Goal: Task Accomplishment & Management: Complete application form

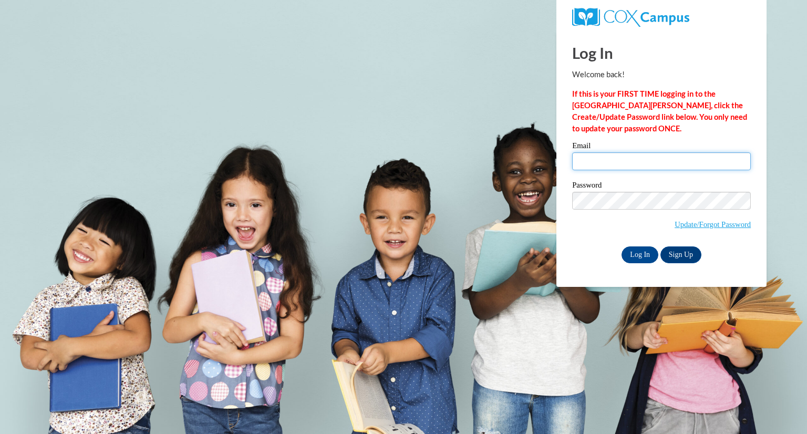
click at [590, 160] on input "Email" at bounding box center [661, 161] width 179 height 18
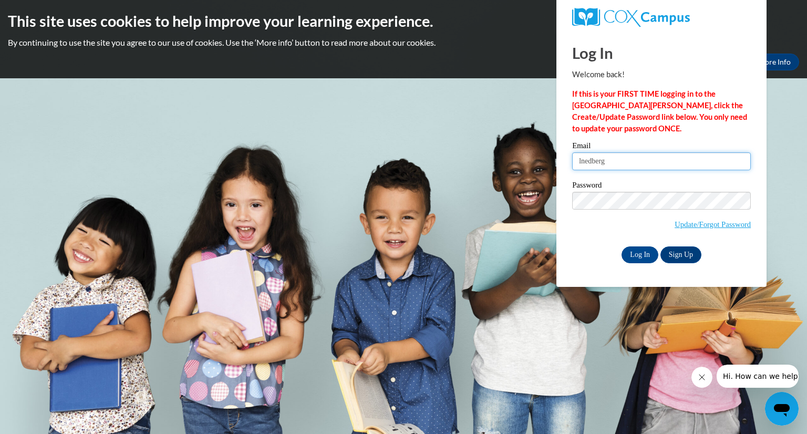
click at [646, 156] on input "lnedberg" at bounding box center [661, 161] width 179 height 18
type input "lnedberg@gmail.com"
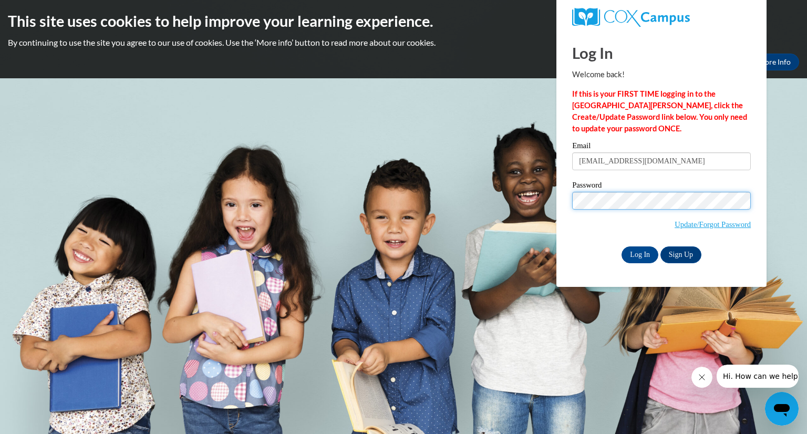
click at [621, 246] on input "Log In" at bounding box center [639, 254] width 37 height 17
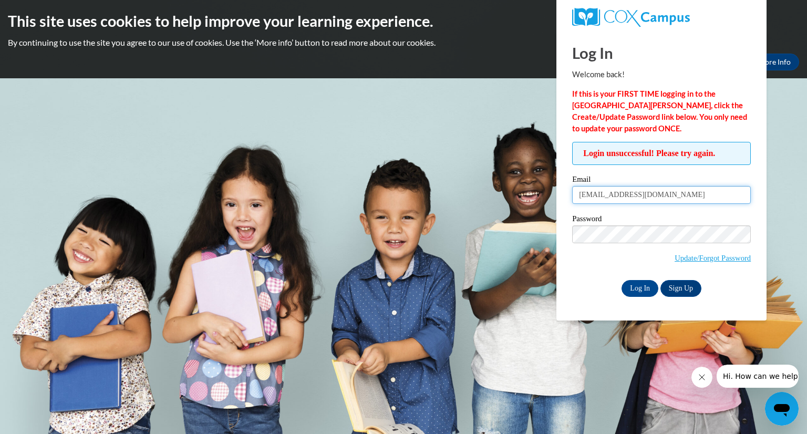
click at [609, 196] on input "lnedberg@gmail.com" at bounding box center [661, 195] width 179 height 18
type input "lnedberg1@gmail.com"
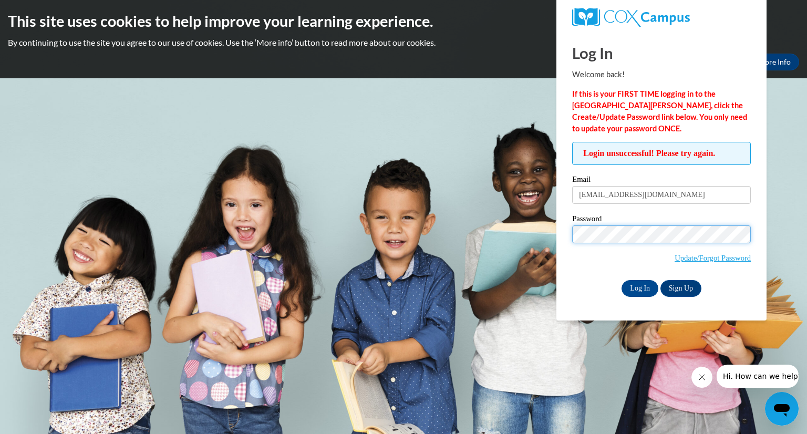
click at [621, 280] on input "Log In" at bounding box center [639, 288] width 37 height 17
click at [677, 289] on link "Sign Up" at bounding box center [680, 288] width 41 height 17
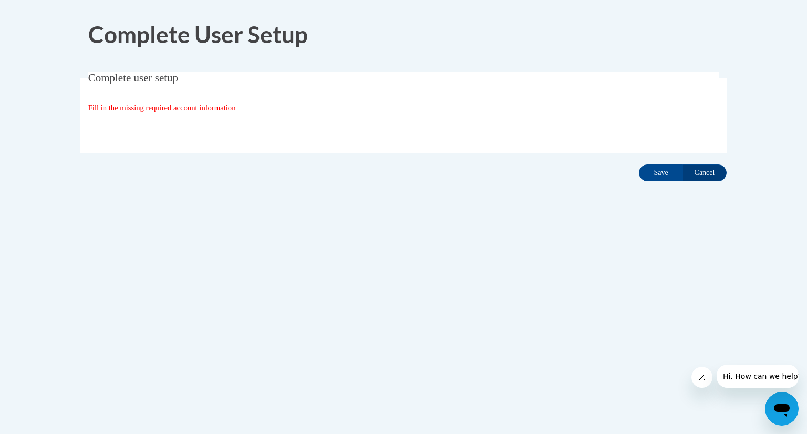
click at [197, 111] on span "Fill in the missing required account information" at bounding box center [162, 107] width 148 height 8
click at [656, 173] on input "Save" at bounding box center [661, 172] width 44 height 17
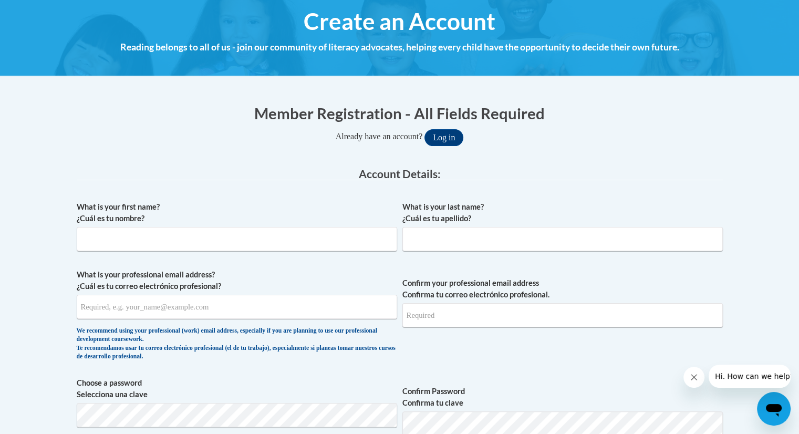
scroll to position [122, 0]
click at [202, 238] on input "What is your first name? ¿Cuál es tu nombre?" at bounding box center [237, 238] width 320 height 24
type input "Lisa"
type input "Nedberg"
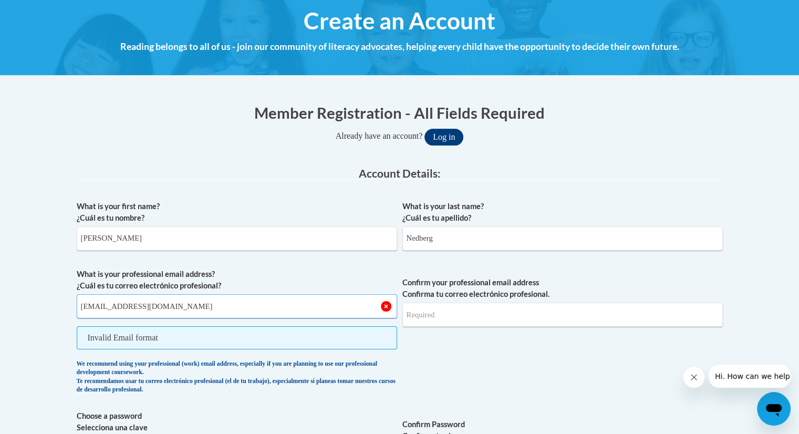
type input "lnedberg@kusd.edu"
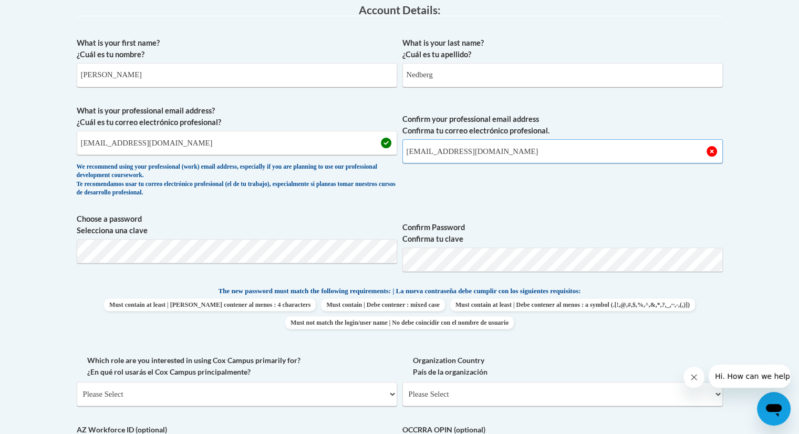
scroll to position [287, 0]
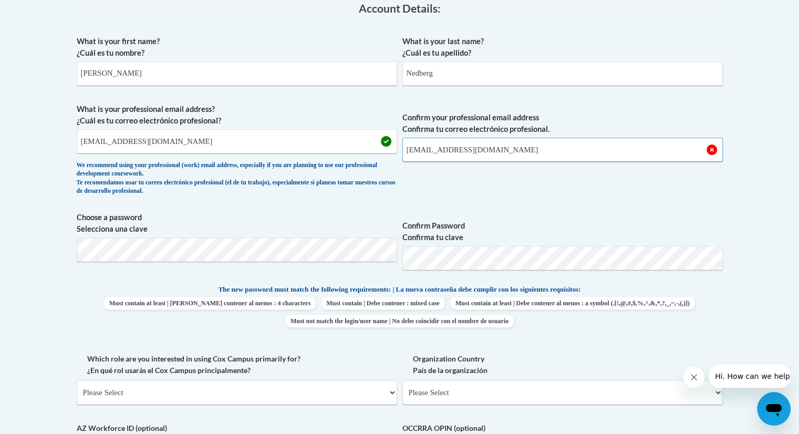
type input "lnedberg@kusd.edu"
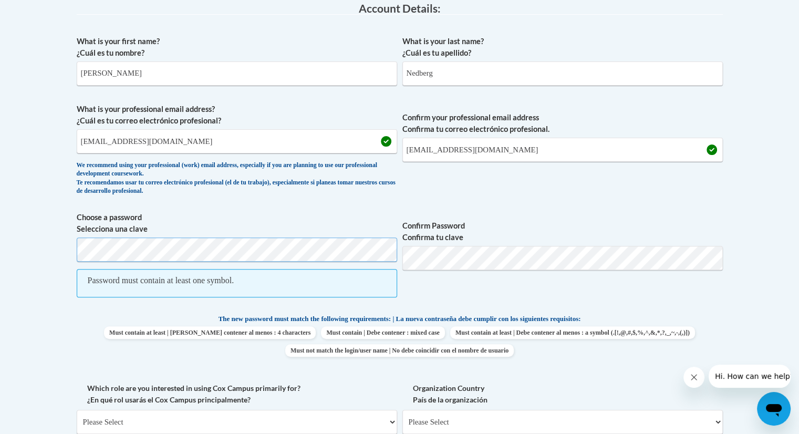
click at [20, 261] on body "This site uses cookies to help improve your learning experience. By continuing …" at bounding box center [399, 368] width 799 height 1311
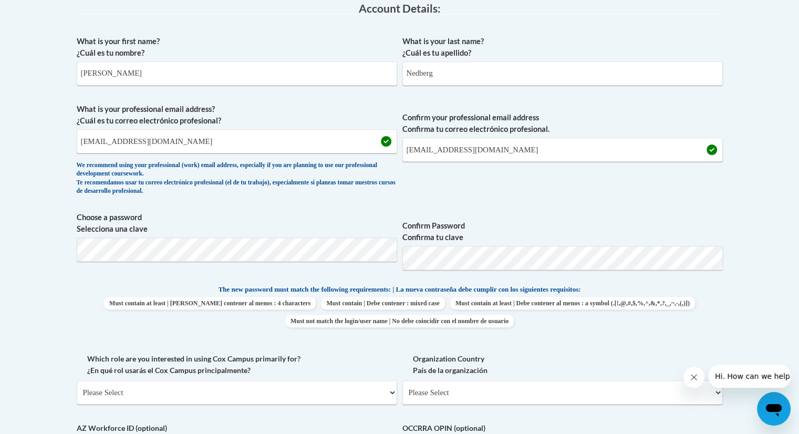
click at [504, 191] on span "Confirm your professional email address Confirma tu correo electrónico profesio…" at bounding box center [562, 151] width 320 height 97
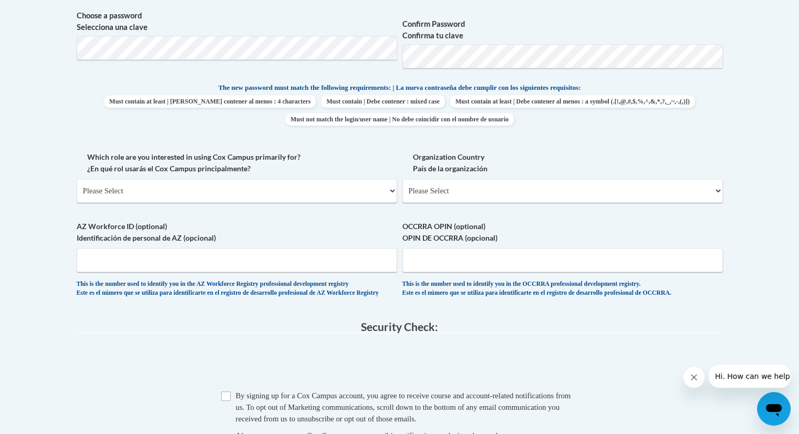
scroll to position [489, 0]
click at [263, 187] on select "Please Select College/University | Colegio/Universidad Community/Nonprofit Part…" at bounding box center [237, 190] width 320 height 24
select select "fbf2d438-af2f-41f8-98f1-81c410e29de3"
click at [77, 178] on select "Please Select College/University | Colegio/Universidad Community/Nonprofit Part…" at bounding box center [237, 190] width 320 height 24
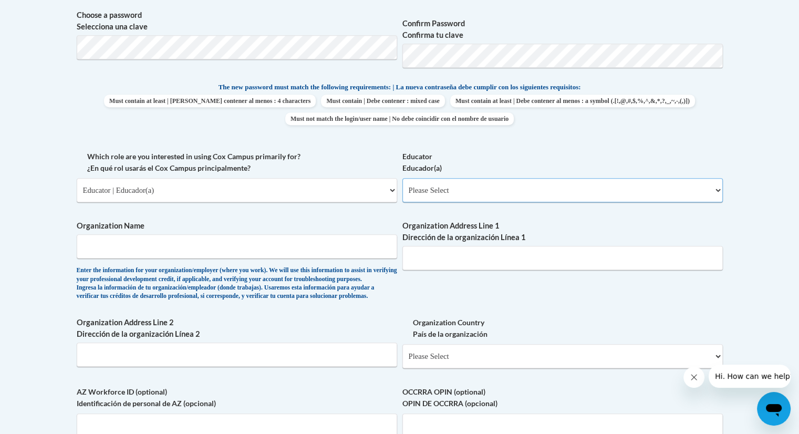
click at [442, 195] on select "Please Select Early Learning/Daycare Teacher/Family Home Care Provider | Maestr…" at bounding box center [562, 190] width 320 height 24
select select "8e40623d-54d0-45cd-9f92-5df65cd3f8cf"
click at [402, 178] on select "Please Select Early Learning/Daycare Teacher/Family Home Care Provider | Maestr…" at bounding box center [562, 190] width 320 height 24
click at [242, 248] on input "Organization Name" at bounding box center [237, 246] width 320 height 24
type input "Kenosha Unified School District"
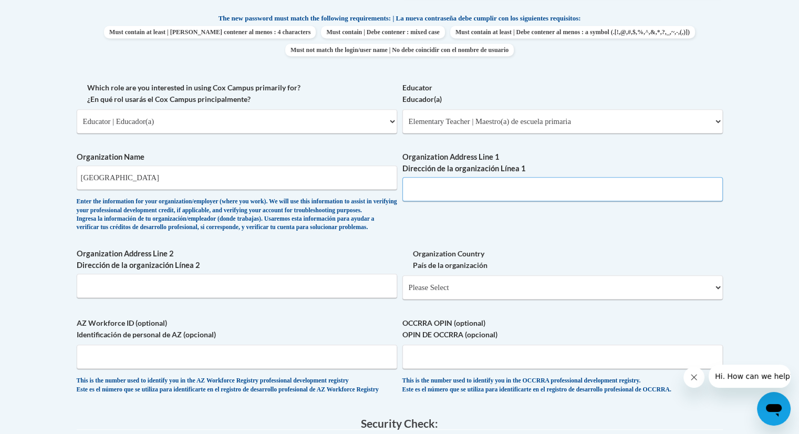
scroll to position [560, 0]
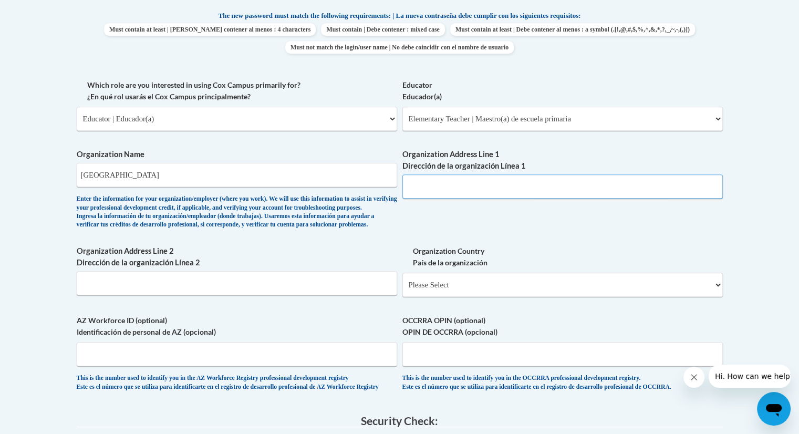
paste input "3600 52nd Street"
type input "3600 52nd Street"
click at [275, 295] on input "Organization Address Line 2 Dirección de la organización Línea 2" at bounding box center [237, 283] width 320 height 24
type input "Kenosha, Wisconsin, 53144"
click at [493, 296] on select "Please Select United States | Estados Unidos Outside of the United States | Fue…" at bounding box center [562, 285] width 320 height 24
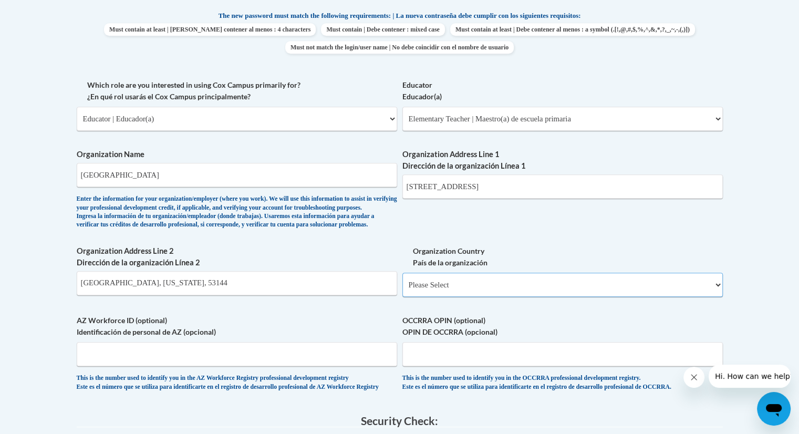
select select "ad49bcad-a171-4b2e-b99c-48b446064914"
click at [402, 289] on select "Please Select United States | Estados Unidos Outside of the United States | Fue…" at bounding box center [562, 285] width 320 height 24
select select
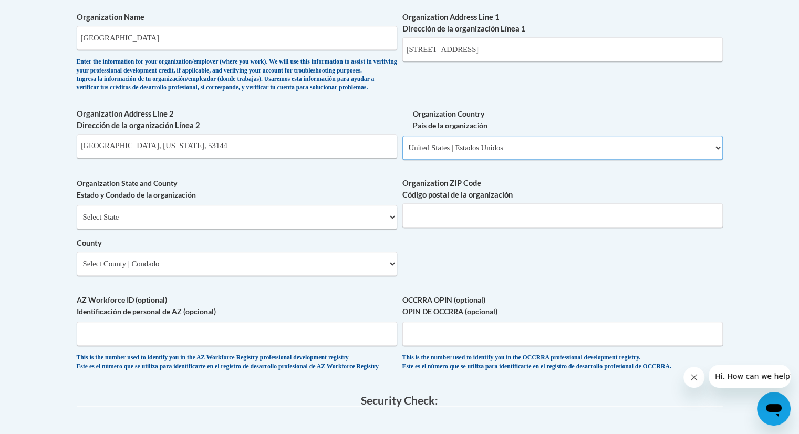
scroll to position [712, 0]
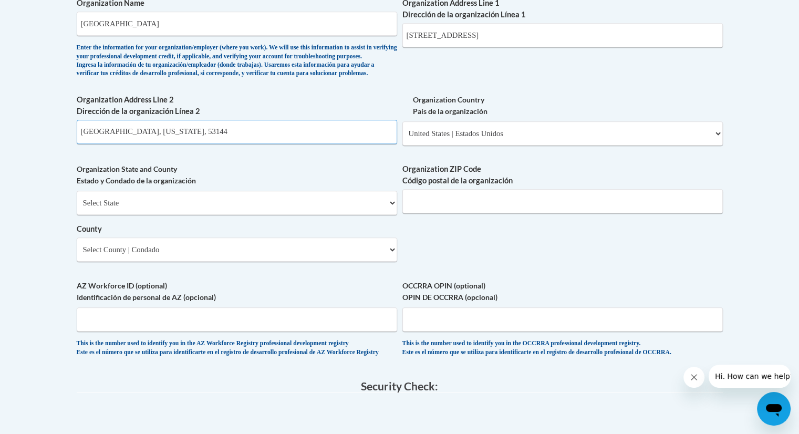
drag, startPoint x: 187, startPoint y: 145, endPoint x: 0, endPoint y: 143, distance: 187.0
click at [0, 143] on body "This site uses cookies to help improve your learning experience. By continuing …" at bounding box center [399, 70] width 799 height 1565
click at [207, 215] on select "Select State Alabama Alaska Arizona Arkansas California Colorado Connecticut De…" at bounding box center [237, 203] width 320 height 24
select select "Wisconsin"
click at [77, 208] on select "Select State Alabama Alaska Arizona Arkansas California Colorado Connecticut De…" at bounding box center [237, 203] width 320 height 24
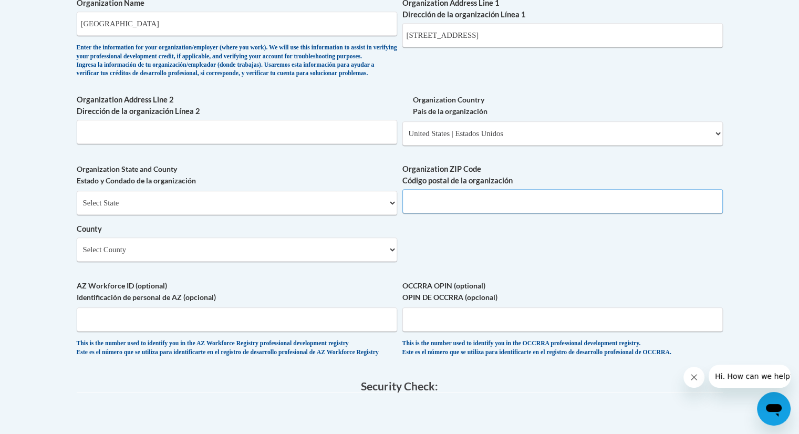
click at [433, 213] on input "Organization ZIP Code Código postal de la organización" at bounding box center [562, 201] width 320 height 24
type input "53144"
click at [277, 262] on select "Select County Adams Ashland Barron Bayfield Brown Buffalo Burnett Calumet Chipp…" at bounding box center [237, 249] width 320 height 24
select select "Kenosha"
click at [77, 255] on select "Select County Adams Ashland Barron Bayfield Brown Buffalo Burnett Calumet Chipp…" at bounding box center [237, 249] width 320 height 24
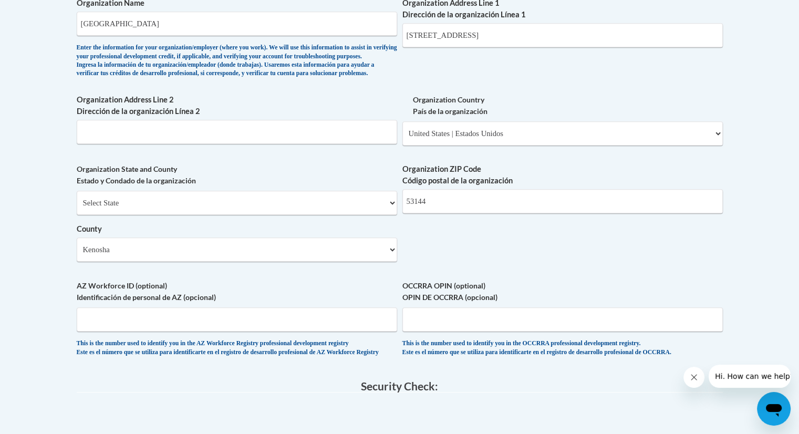
click at [243, 303] on label "AZ Workforce ID (optional) Identificación de personal de AZ (opcional)" at bounding box center [237, 291] width 320 height 23
click at [243, 307] on input "AZ Workforce ID (optional) Identificación de personal de AZ (opcional)" at bounding box center [237, 319] width 320 height 24
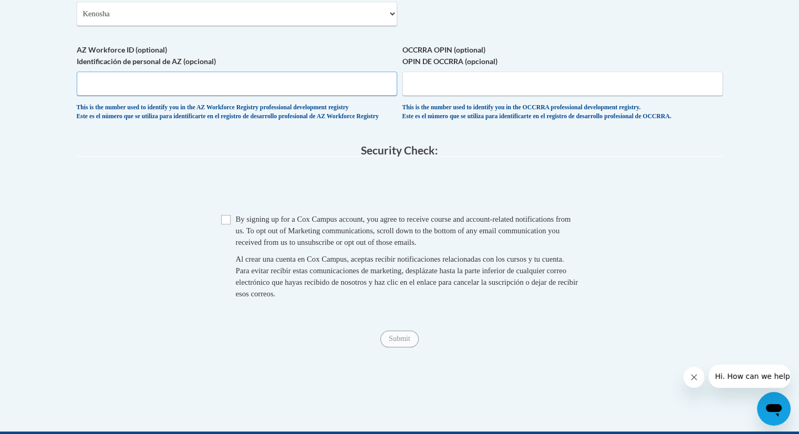
scroll to position [954, 0]
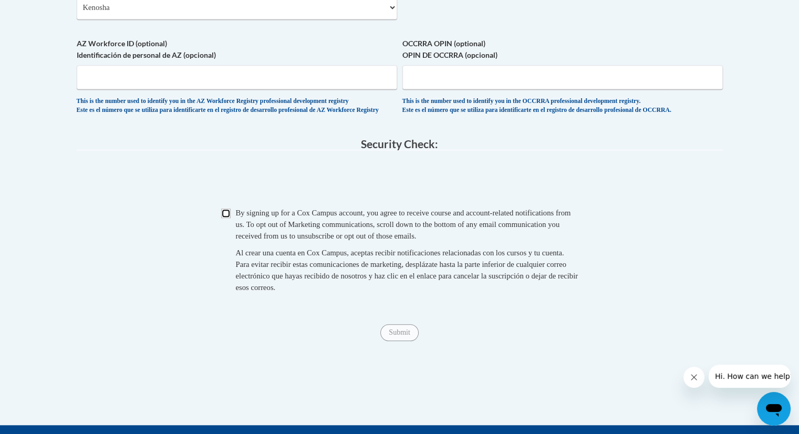
click at [223, 218] on input "Checkbox" at bounding box center [225, 212] width 9 height 9
checkbox input "true"
click at [405, 341] on input "Submit" at bounding box center [399, 332] width 38 height 17
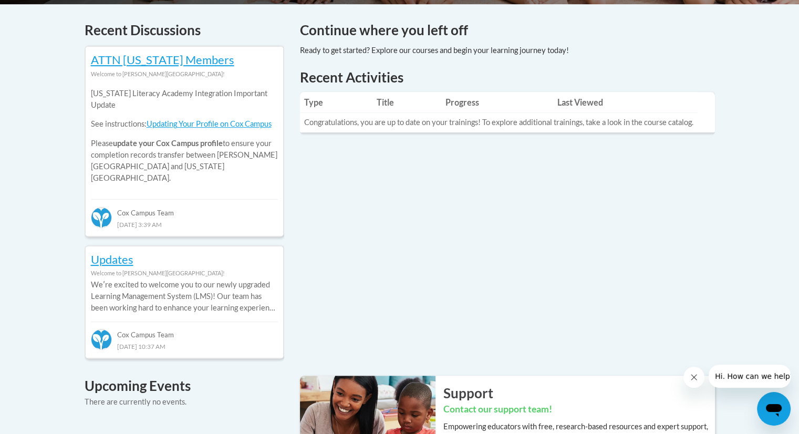
scroll to position [442, 0]
